Goal: Find specific page/section: Find specific page/section

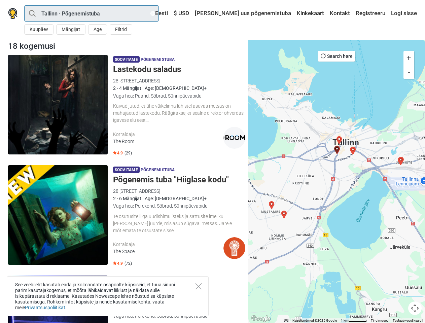
click at [91, 13] on input "Tallinn · Põgenemistuba" at bounding box center [91, 13] width 135 height 16
click at [0, 0] on div "Kõik Põgenemistuba Seiklus õues Põnevusmäng Kids room [GEOGRAPHIC_DATA] lähedal" at bounding box center [0, 0] width 0 height 0
type input "[GEOGRAPHIC_DATA]"
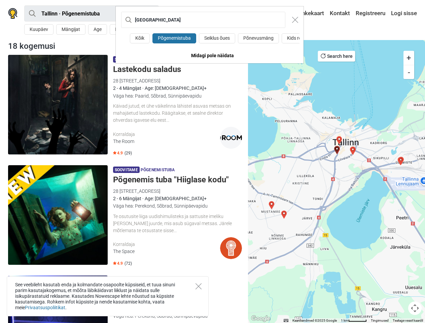
click at [71, 29] on div "Tallinn Kõik Põgenemistuba Seiklus õues Põnevusmäng Kids room Midagi pole näida…" at bounding box center [212, 161] width 425 height 323
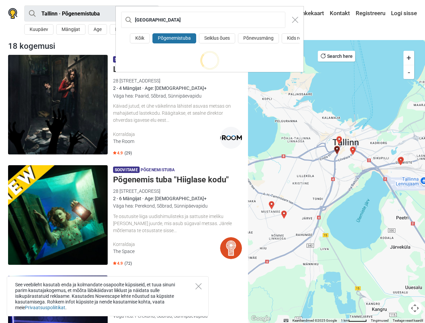
click at [98, 29] on div "Tallinn Kõik Põgenemistuba Seiklus õues Põnevusmäng Kids room" at bounding box center [212, 161] width 425 height 323
click at [121, 29] on div "[GEOGRAPHIC_DATA]" at bounding box center [210, 19] width 188 height 27
click at [192, 13] on input "[GEOGRAPHIC_DATA]" at bounding box center [203, 20] width 164 height 16
click at [215, 13] on input "[GEOGRAPHIC_DATA]" at bounding box center [203, 20] width 164 height 16
click at [340, 13] on div "Tallinn Kõik Põgenemistuba Seiklus õues Põnevusmäng Kids room" at bounding box center [212, 161] width 425 height 323
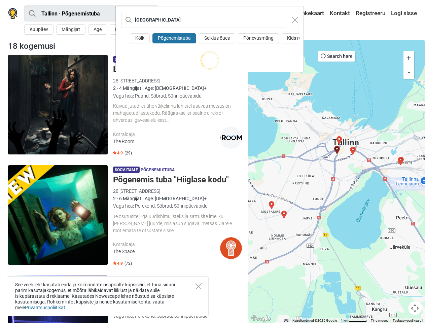
click at [370, 13] on div "Tallinn Kõik Põgenemistuba Seiklus õues Põnevusmäng Kids room" at bounding box center [212, 161] width 425 height 323
click at [403, 13] on div "Tallinn Kõik Põgenemistuba Seiklus õues Põnevusmäng Kids room" at bounding box center [212, 161] width 425 height 323
